Goal: Check status: Check status

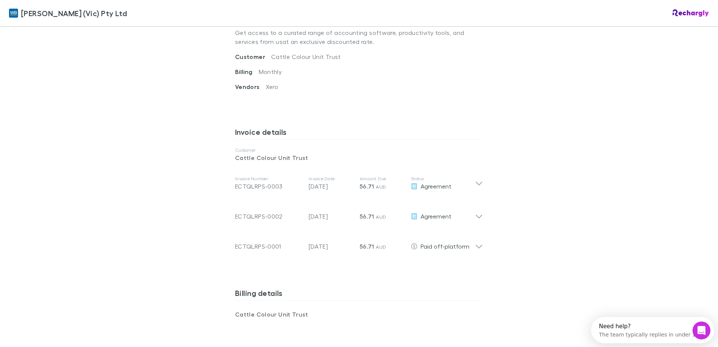
scroll to position [263, 0]
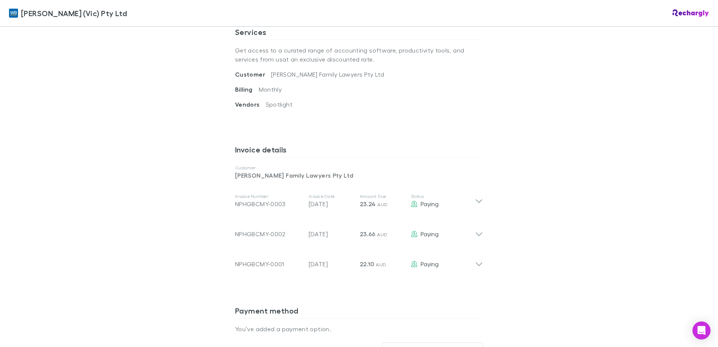
scroll to position [376, 0]
